Goal: Transaction & Acquisition: Subscribe to service/newsletter

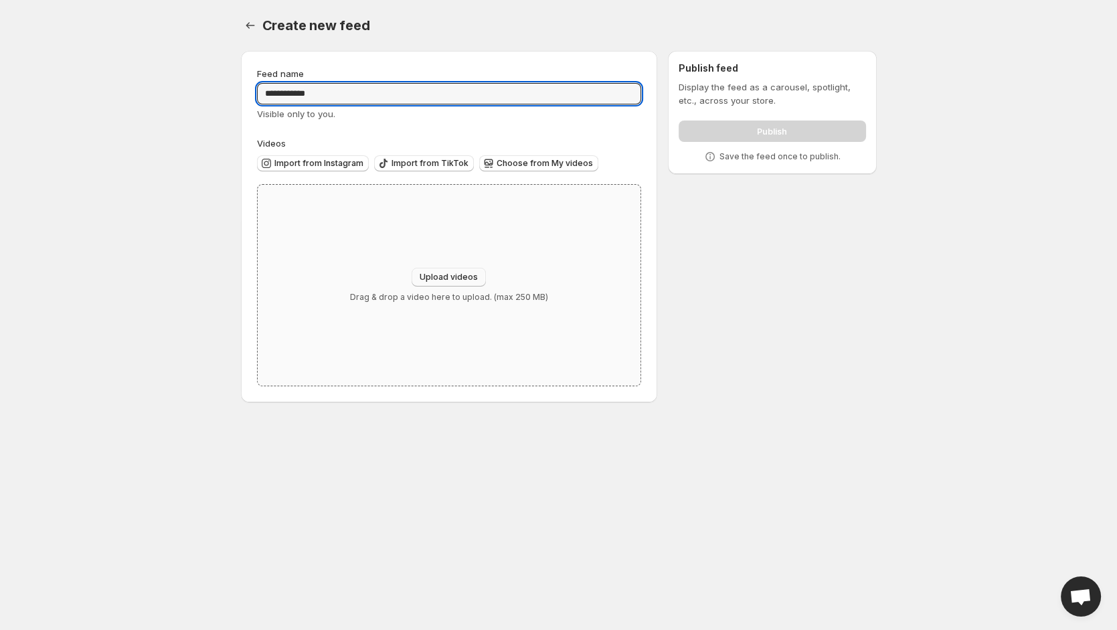
click at [443, 276] on span "Upload videos" at bounding box center [448, 277] width 58 height 11
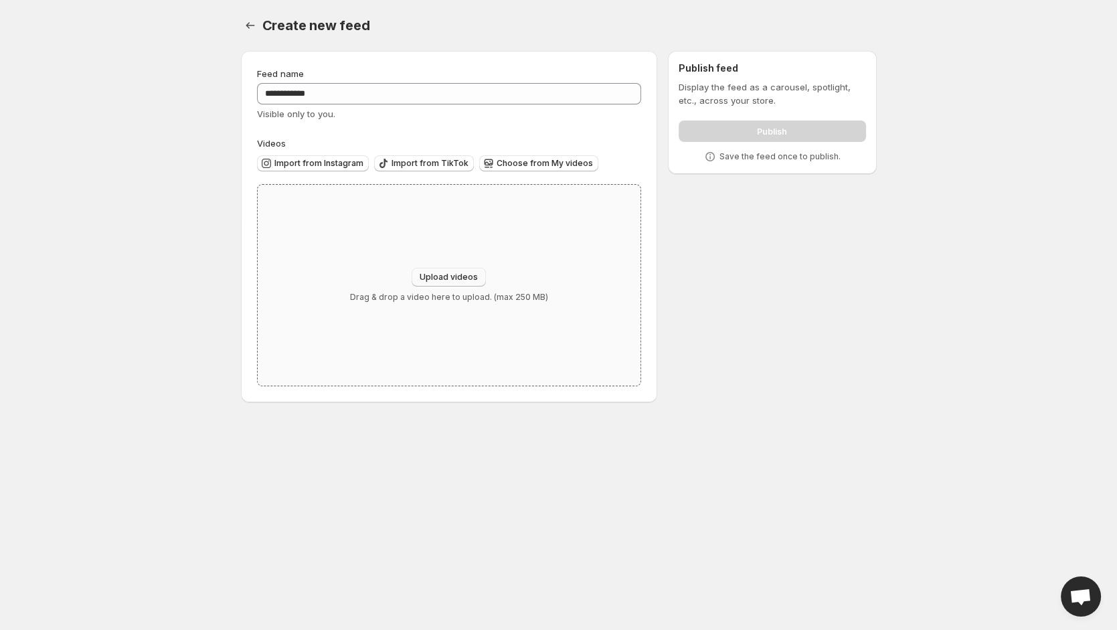
type input "**********"
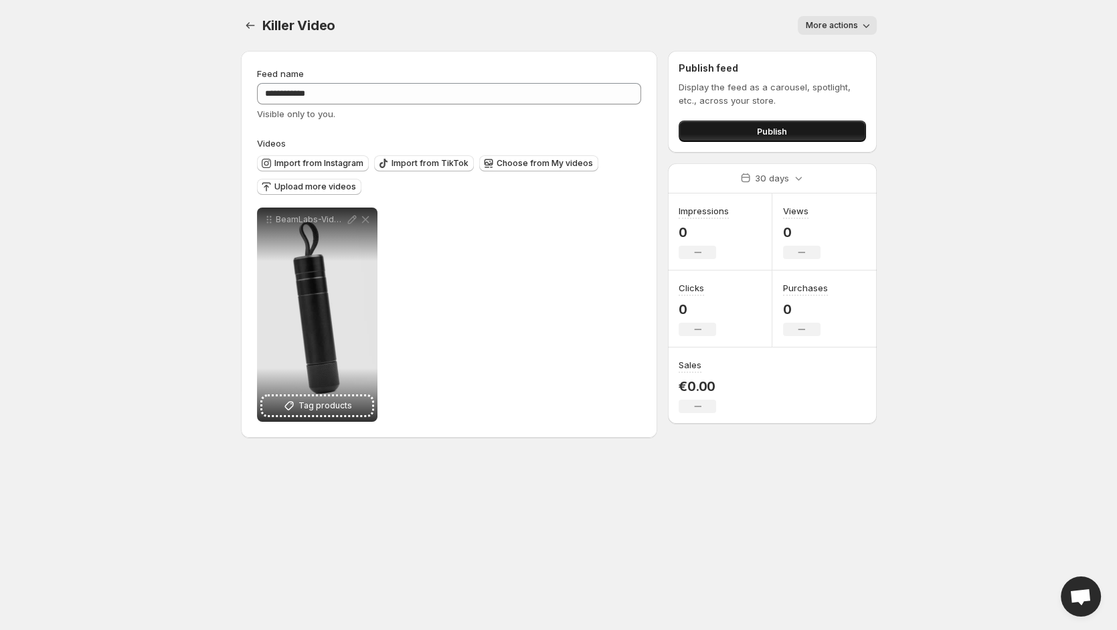
click at [741, 136] on button "Publish" at bounding box center [771, 130] width 187 height 21
click at [725, 134] on button "Publish" at bounding box center [771, 130] width 187 height 21
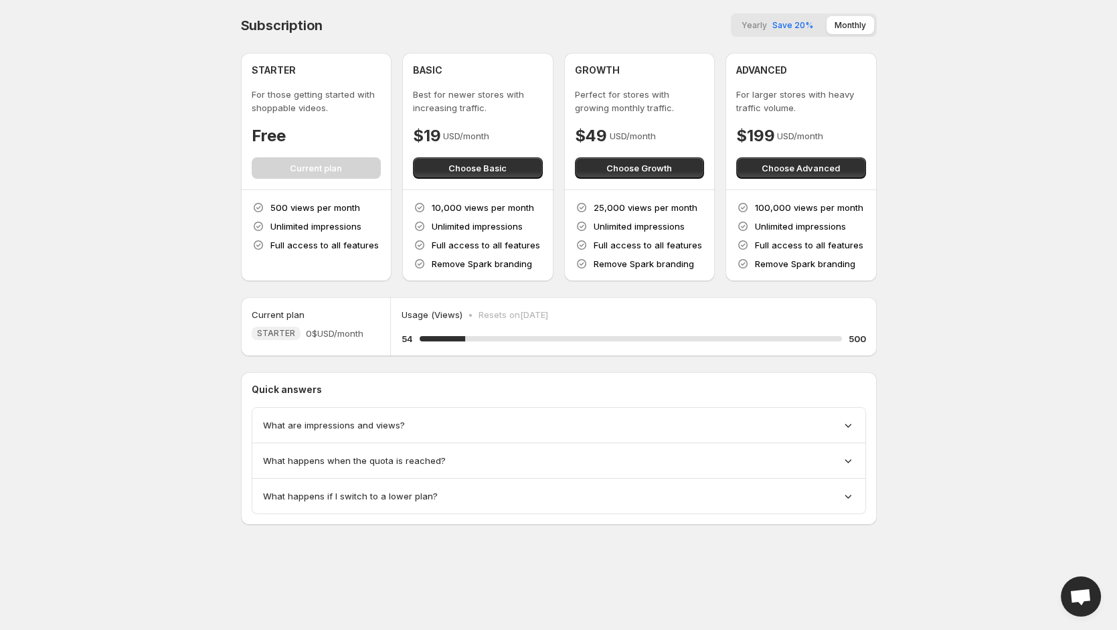
click at [775, 26] on span "Save 20%" at bounding box center [792, 25] width 41 height 10
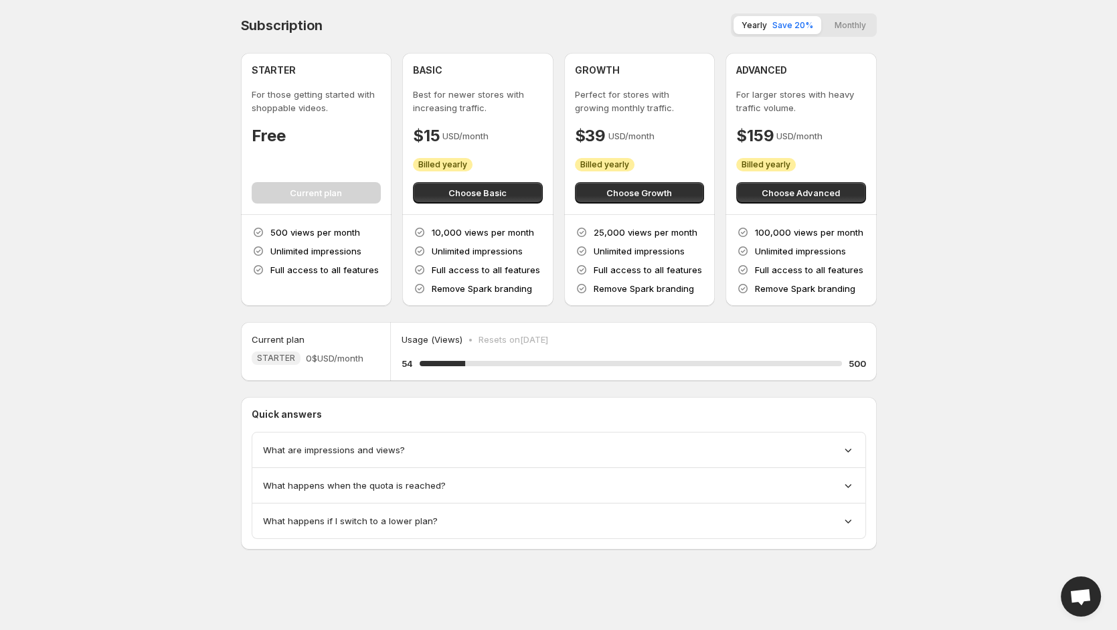
click at [858, 26] on button "Monthly" at bounding box center [850, 25] width 48 height 18
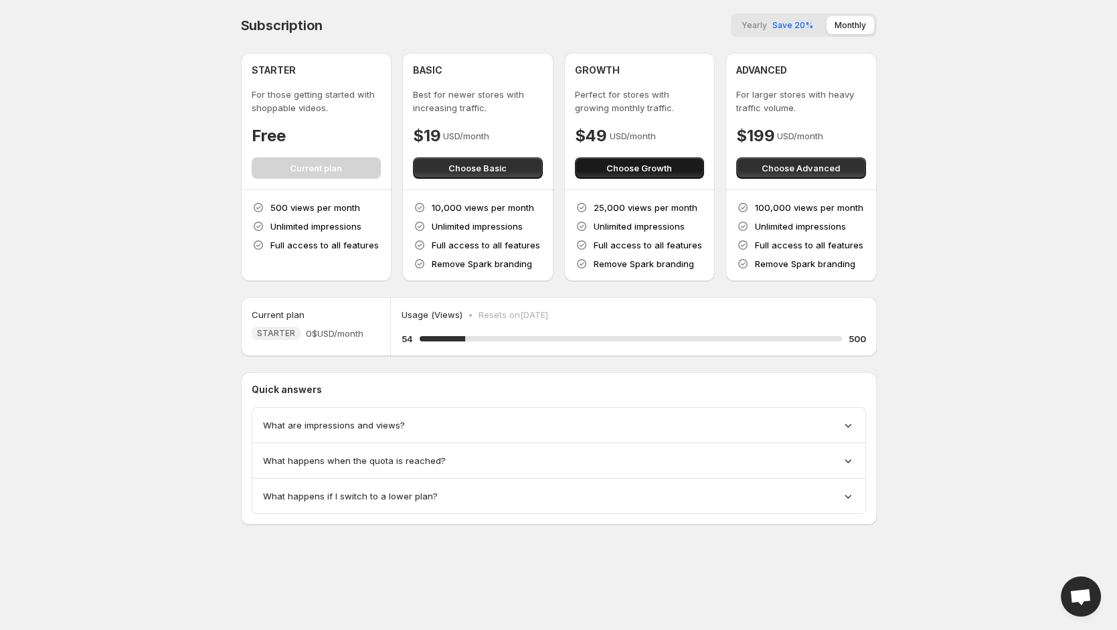
click at [682, 174] on button "Choose Growth" at bounding box center [640, 167] width 130 height 21
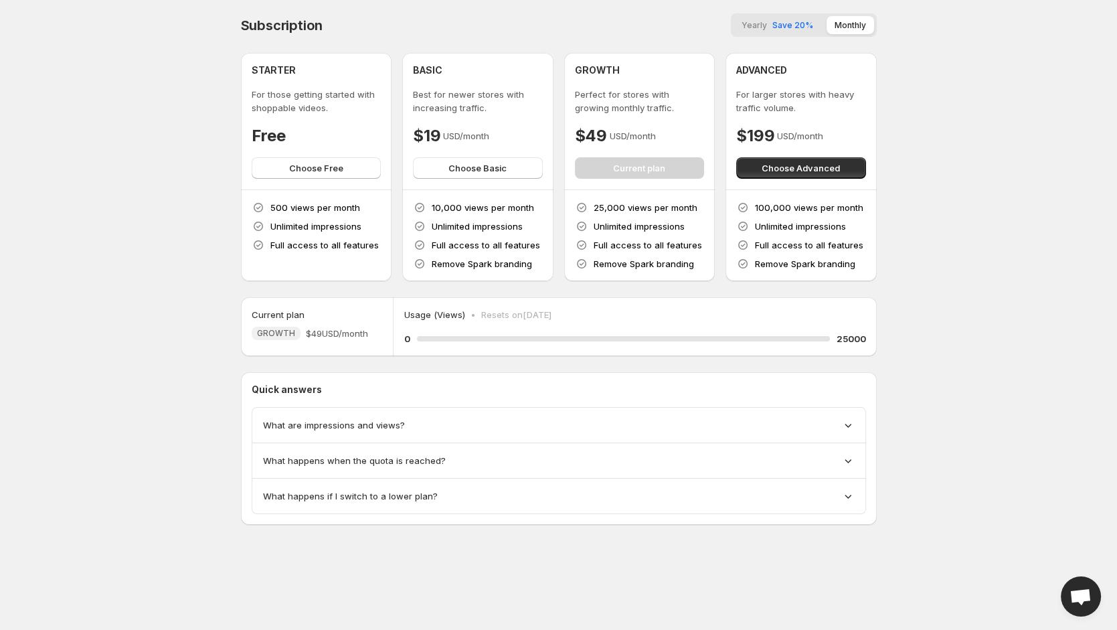
click at [694, 342] on div "0 0 % 25000" at bounding box center [634, 338] width 461 height 13
click at [584, 432] on div "What are impressions and views?" at bounding box center [558, 424] width 613 height 35
click at [599, 463] on div "What happens when the quota is reached?" at bounding box center [558, 460] width 591 height 13
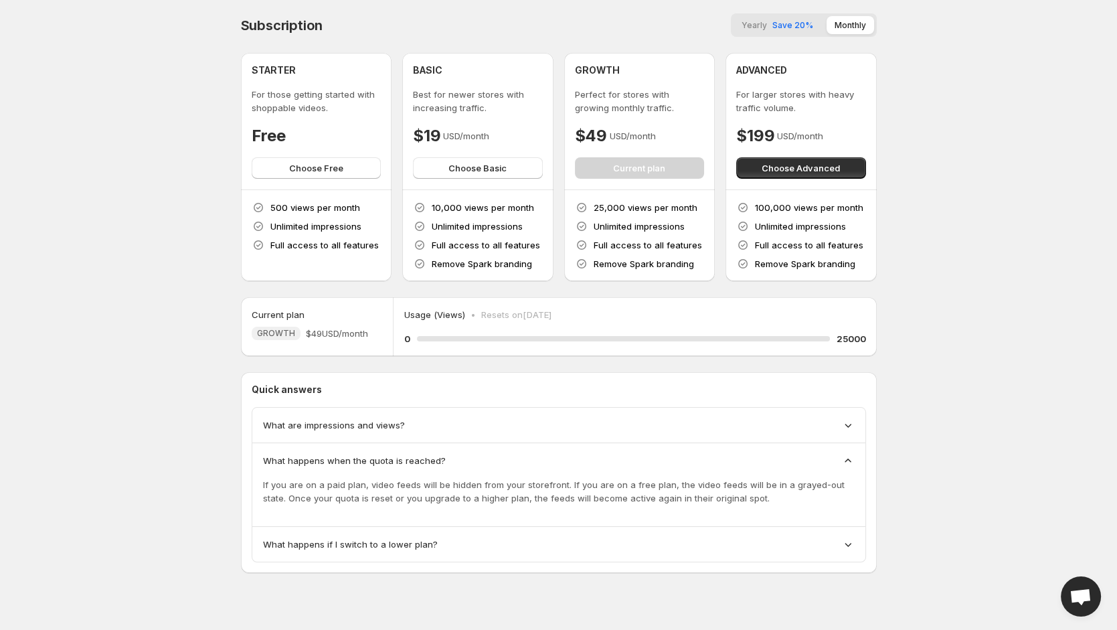
click at [599, 463] on div "What happens when the quota is reached?" at bounding box center [558, 460] width 591 height 13
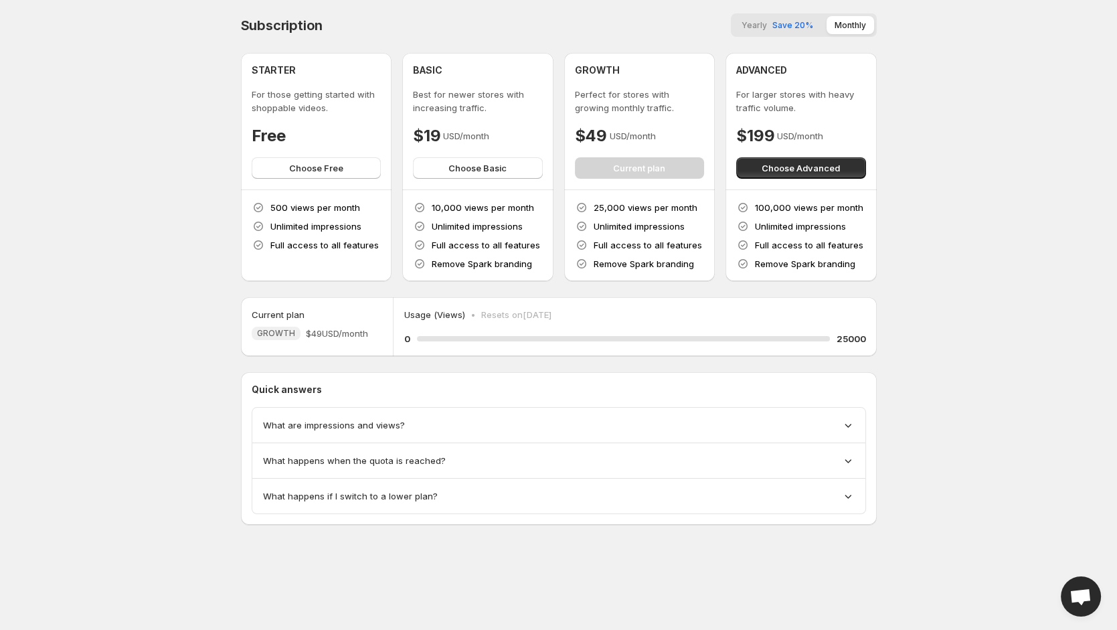
click at [587, 494] on div "What happens if I switch to a lower plan?" at bounding box center [558, 495] width 591 height 13
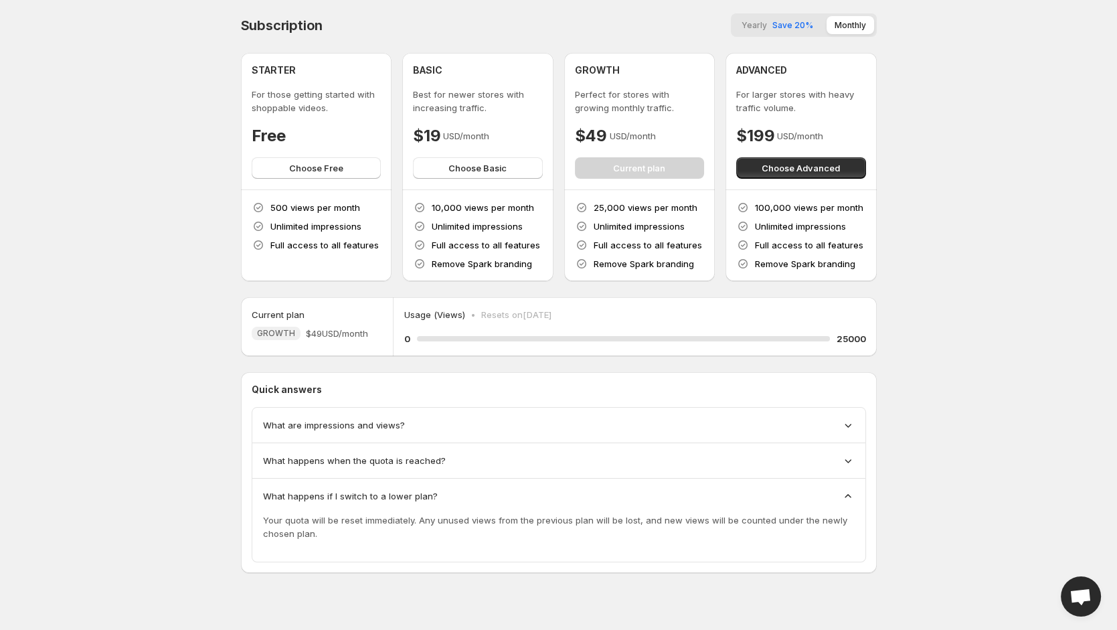
click at [586, 494] on div "What happens if I switch to a lower plan?" at bounding box center [558, 495] width 591 height 13
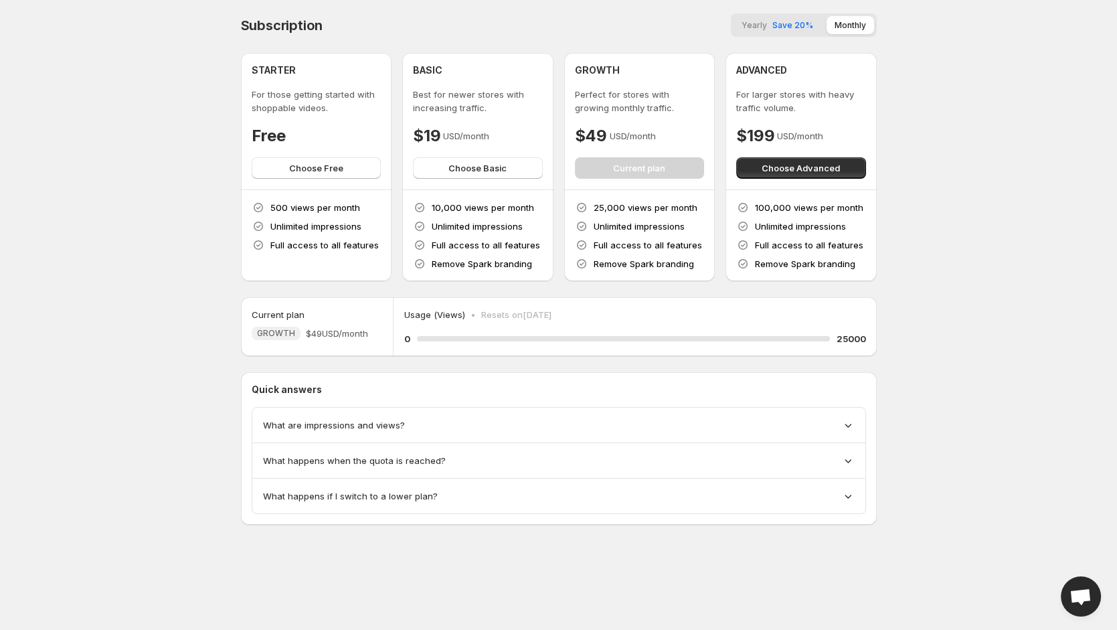
click at [664, 171] on div "GROWTH Perfect for stores with growing monthly traffic. $49 USD/month Current p…" at bounding box center [640, 121] width 130 height 115
click at [761, 27] on span "Yearly" at bounding box center [753, 25] width 25 height 10
